Goal: Check status: Check status

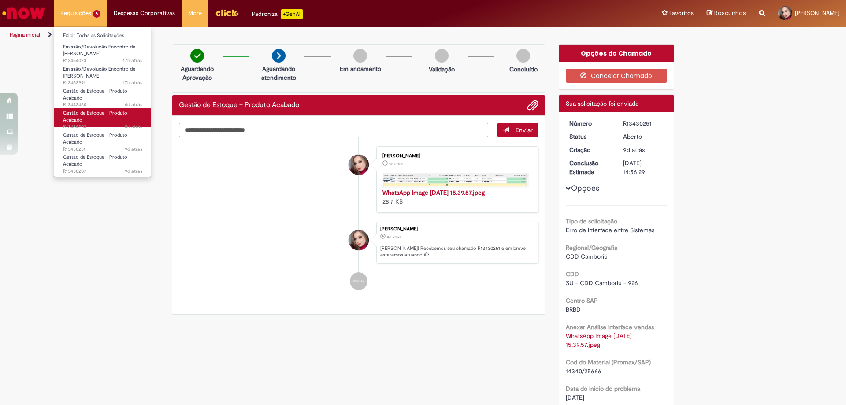
click at [90, 114] on span "Gestão de Estoque – Produto Acabado" at bounding box center [95, 117] width 64 height 14
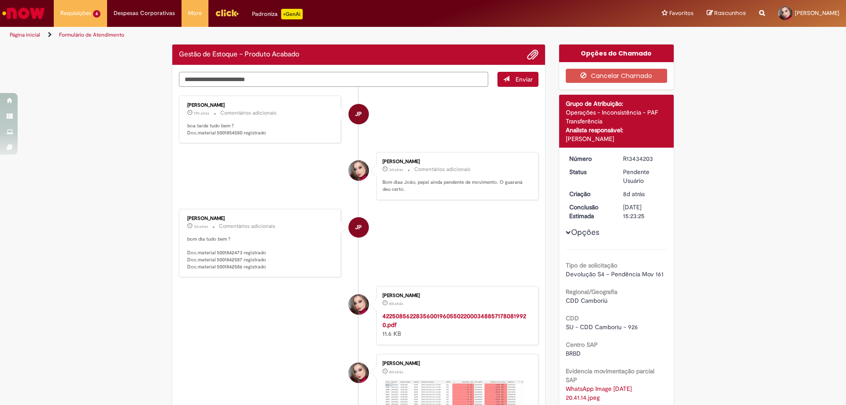
click at [252, 74] on div "Verificar Código de Barras Gestão de Estoque – Produto Acabado Enviar JP [PERSO…" at bounding box center [358, 394] width 387 height 700
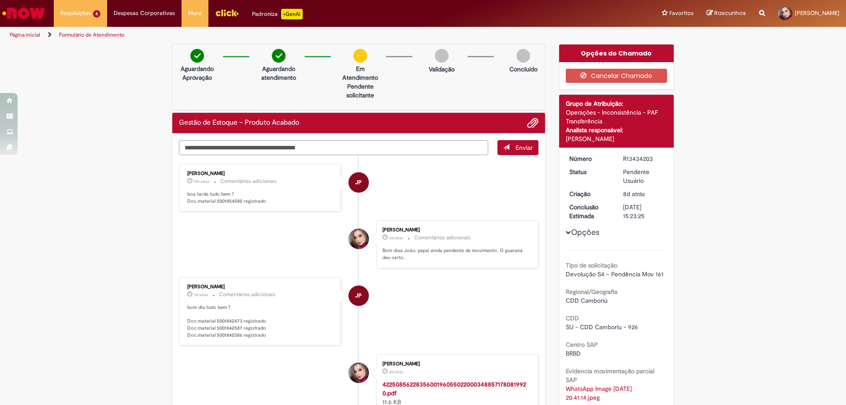
type textarea "**********"
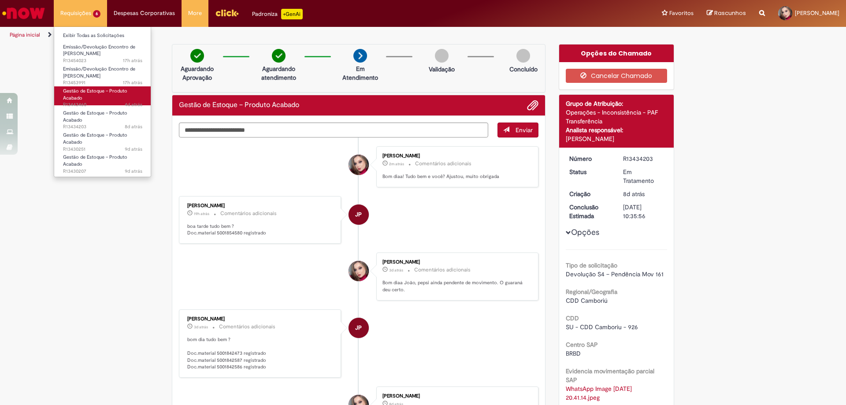
click at [97, 98] on link "Gestão de Estoque – Produto Acabado 4d atrás 4 dias atrás R13443460" at bounding box center [102, 95] width 97 height 19
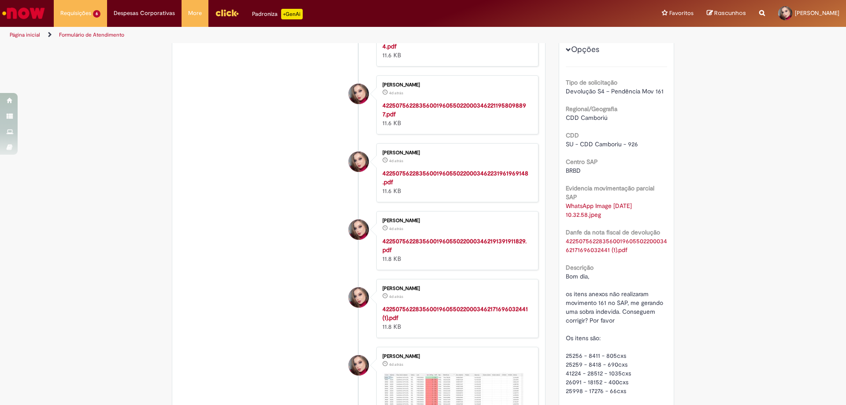
scroll to position [7, 0]
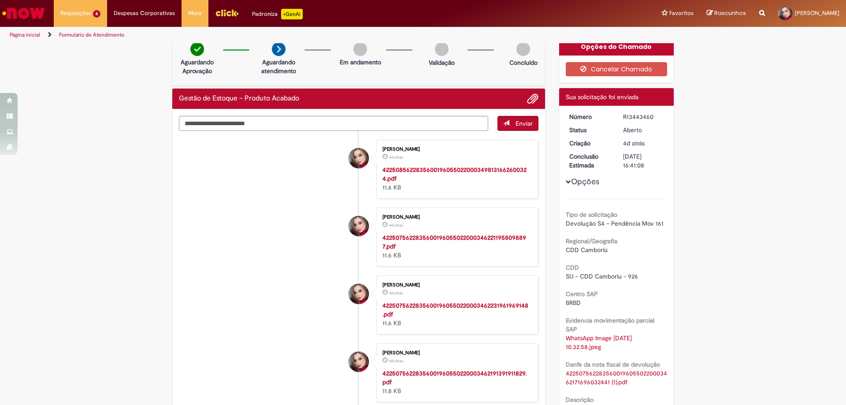
drag, startPoint x: 645, startPoint y: 115, endPoint x: 615, endPoint y: 117, distance: 30.1
click at [616, 117] on dd "R13443460" at bounding box center [643, 116] width 54 height 9
copy div "R13443460"
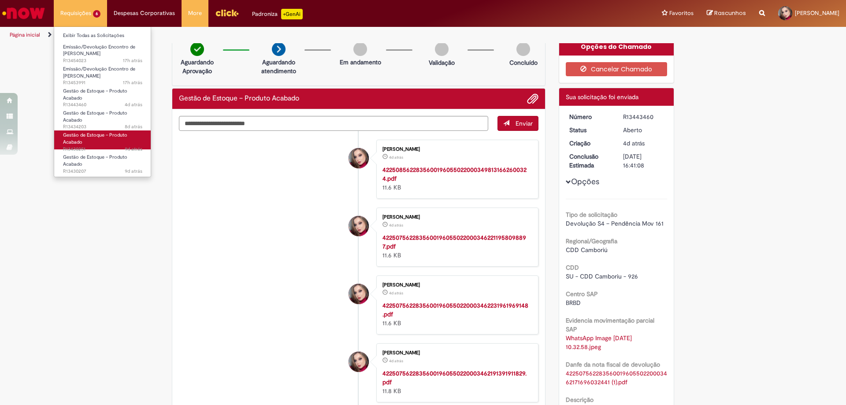
click at [90, 147] on span "9d atrás 9 dias atrás R13430251" at bounding box center [102, 149] width 79 height 7
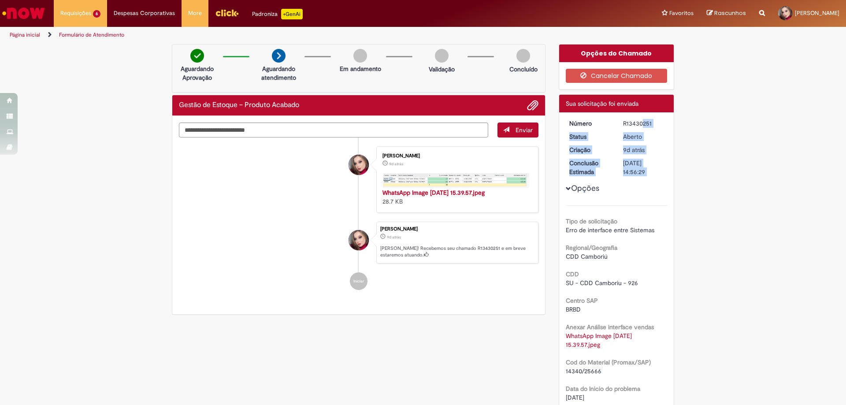
drag, startPoint x: 651, startPoint y: 118, endPoint x: 617, endPoint y: 124, distance: 34.6
click at [617, 124] on div "Número R13430251 Status [GEOGRAPHIC_DATA] Criação 9d atrás 9 dias atrás Conclus…" at bounding box center [616, 342] width 115 height 461
click at [626, 133] on div "Aberto" at bounding box center [643, 136] width 41 height 9
click at [666, 137] on dd "Aberto" at bounding box center [643, 136] width 54 height 9
click at [718, 135] on div "Verificar Código de Barras Aguardando Aprovação Aguardando atendimento Em andam…" at bounding box center [423, 347] width 846 height 607
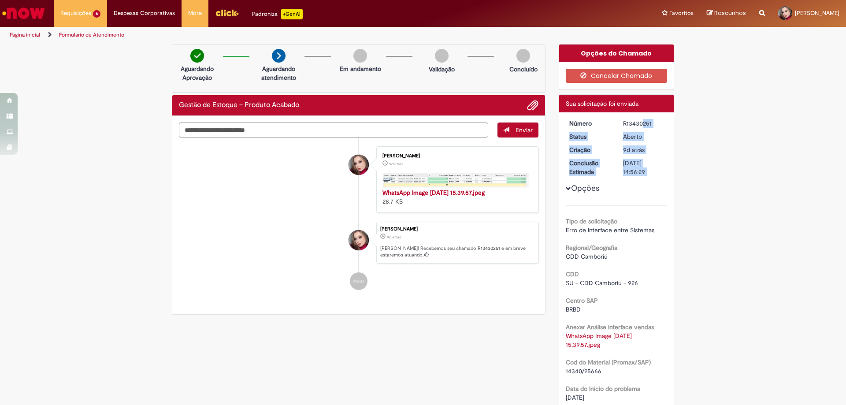
click at [630, 137] on div "Aberto" at bounding box center [643, 136] width 41 height 9
click at [666, 234] on div "Número R13430251 Status [GEOGRAPHIC_DATA] Criação 9d atrás 9 dias atrás Conclus…" at bounding box center [616, 342] width 115 height 461
click at [598, 332] on link "WhatsApp Image [DATE] 15.39.57.jpeg" at bounding box center [600, 340] width 68 height 17
drag, startPoint x: 652, startPoint y: 125, endPoint x: 619, endPoint y: 126, distance: 33.0
click at [619, 126] on dd "R13430251" at bounding box center [643, 123] width 54 height 9
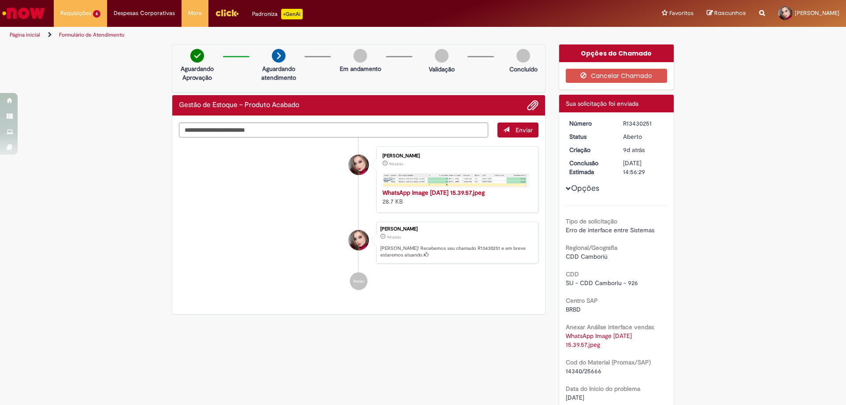
copy div "R13430251"
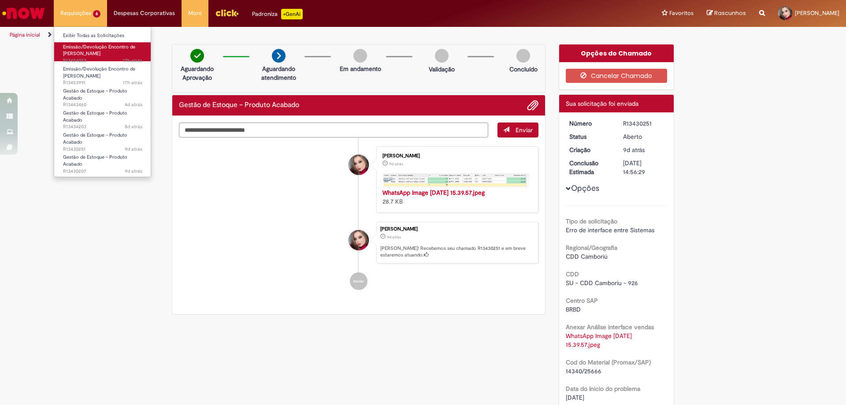
click at [93, 50] on span "Emissão/Devolução Encontro de [PERSON_NAME]" at bounding box center [99, 51] width 72 height 14
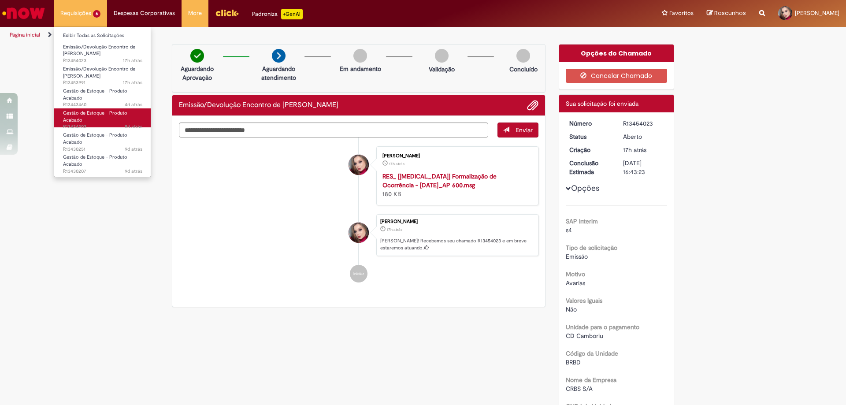
click at [94, 112] on span "Gestão de Estoque – Produto Acabado" at bounding box center [95, 117] width 64 height 14
